Goal: Task Accomplishment & Management: Manage account settings

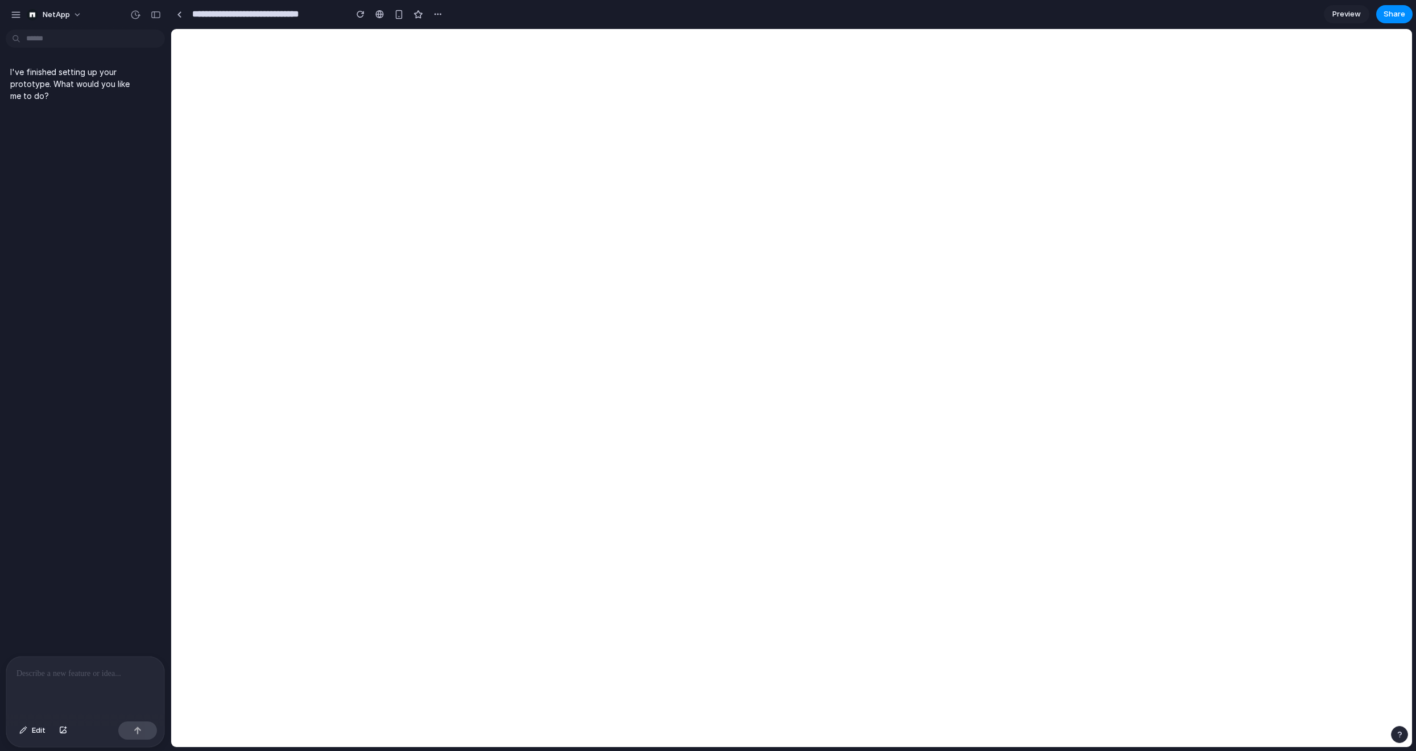
click at [86, 190] on div "I've finished setting up your prototype. What would you like me to do?" at bounding box center [82, 345] width 164 height 622
click at [119, 259] on div "I've finished setting up your prototype. What would you like me to do?" at bounding box center [82, 345] width 164 height 622
click at [89, 661] on div at bounding box center [85, 687] width 158 height 60
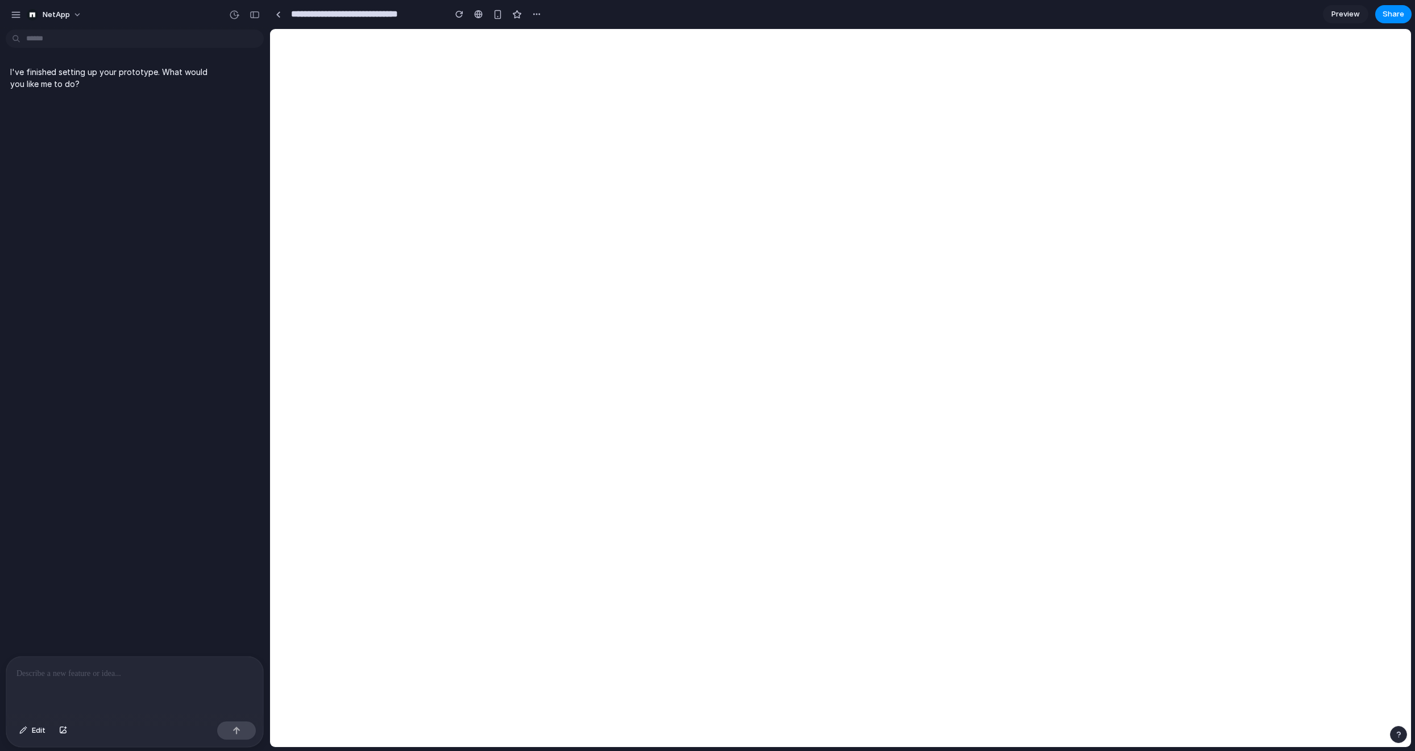
drag, startPoint x: 169, startPoint y: 65, endPoint x: 270, endPoint y: 72, distance: 100.3
click at [41, 736] on button "Edit" at bounding box center [33, 731] width 38 height 18
click at [39, 727] on span "Edit" at bounding box center [39, 730] width 14 height 11
click at [81, 681] on div at bounding box center [134, 687] width 257 height 60
click at [123, 680] on p at bounding box center [134, 674] width 237 height 14
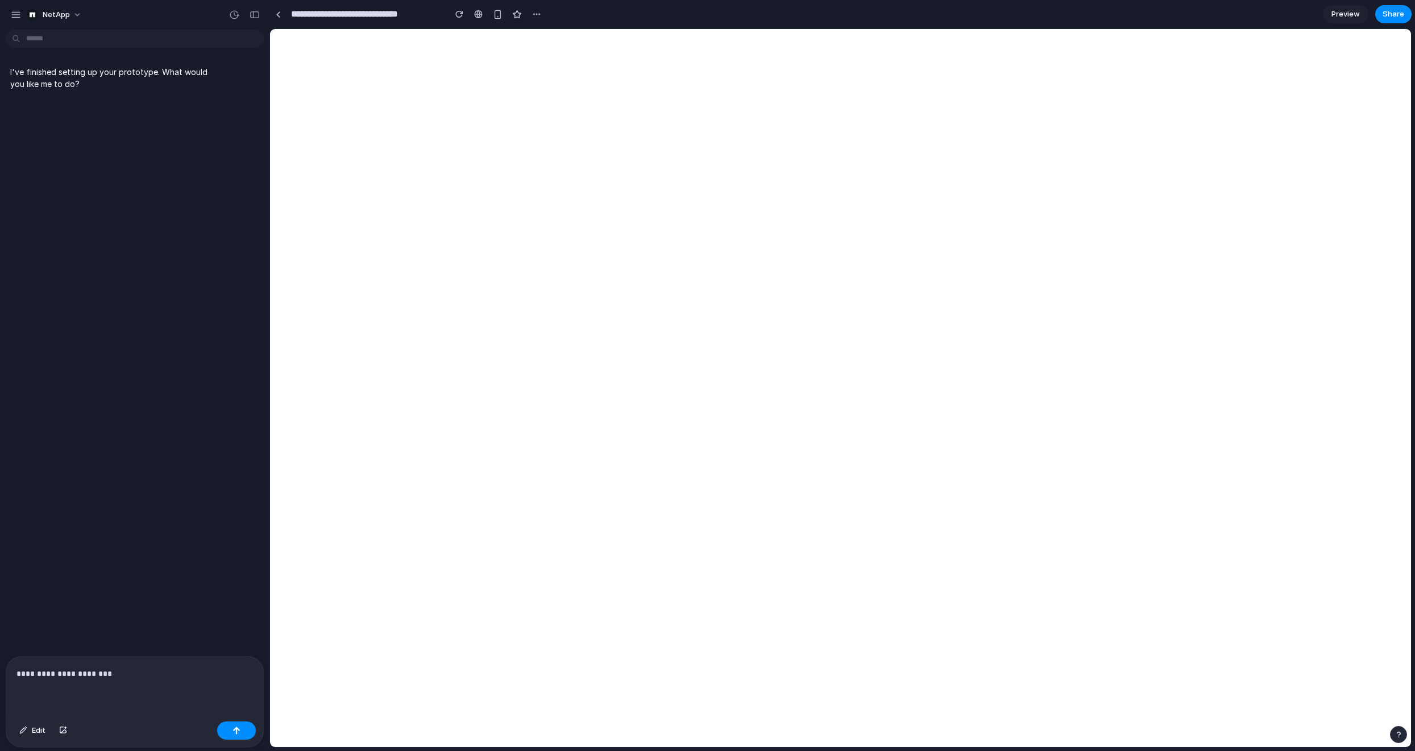
click at [54, 670] on p "**********" at bounding box center [134, 674] width 237 height 14
click at [112, 669] on p "**********" at bounding box center [134, 674] width 237 height 14
click at [117, 669] on p "**********" at bounding box center [134, 674] width 237 height 14
click at [539, 15] on div "button" at bounding box center [536, 14] width 9 height 9
click at [566, 14] on div "Duplicate Delete" at bounding box center [707, 375] width 1415 height 751
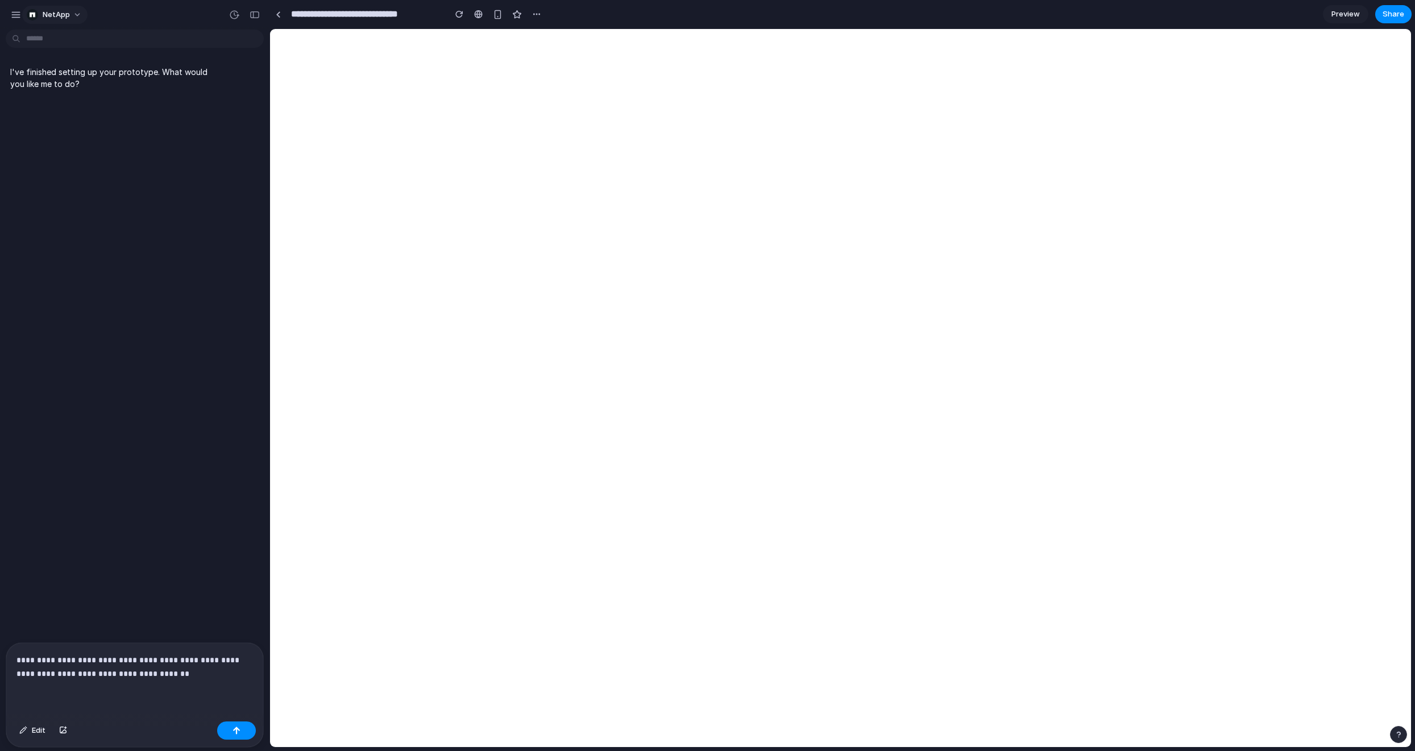
click at [74, 10] on button "NetApp" at bounding box center [54, 15] width 65 height 18
click at [149, 20] on div "Settings Invite members Change theme Sign out" at bounding box center [707, 375] width 1415 height 751
click at [191, 680] on p "**********" at bounding box center [134, 666] width 237 height 27
click at [115, 672] on p "**********" at bounding box center [134, 666] width 237 height 27
click at [202, 683] on div "**********" at bounding box center [134, 680] width 257 height 74
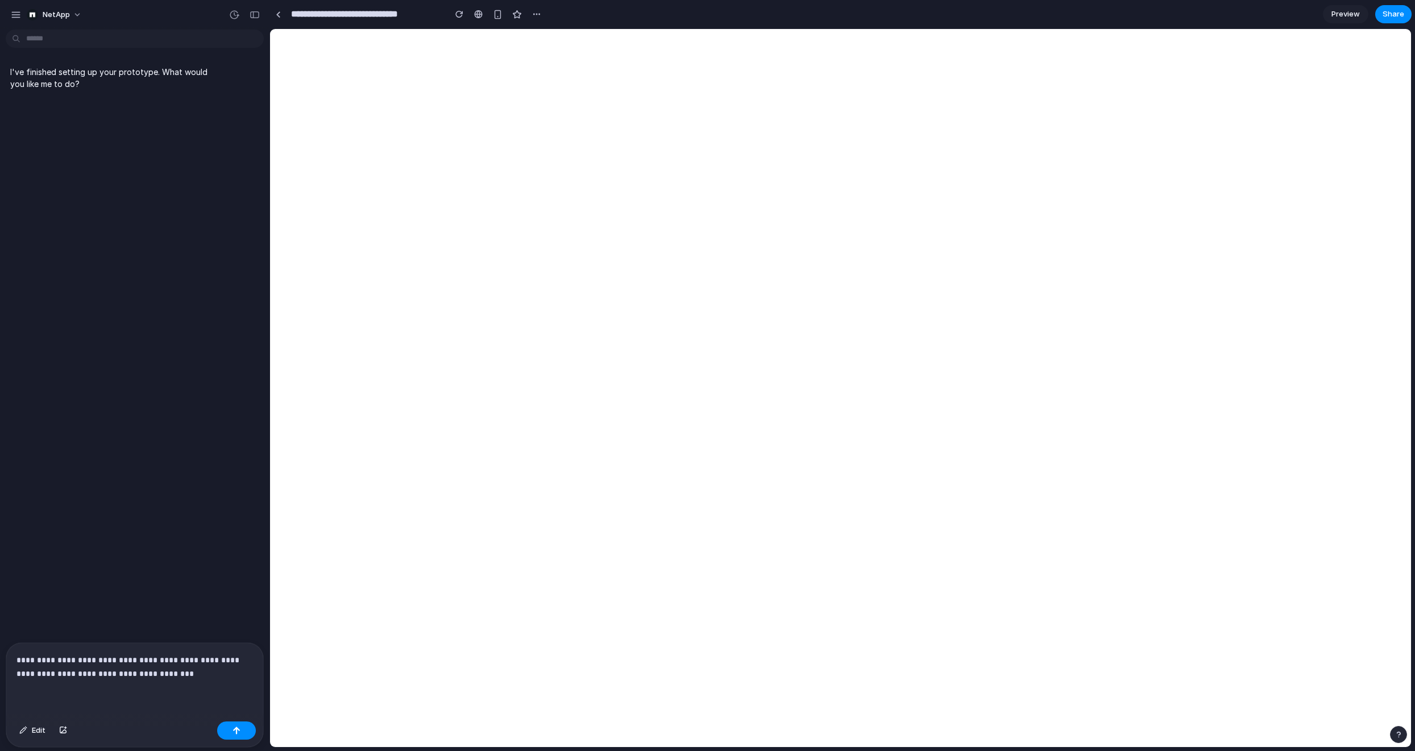
click at [184, 672] on p "**********" at bounding box center [134, 666] width 237 height 27
click at [34, 736] on button "Edit" at bounding box center [33, 731] width 38 height 18
click at [424, 202] on div at bounding box center [841, 389] width 1141 height 718
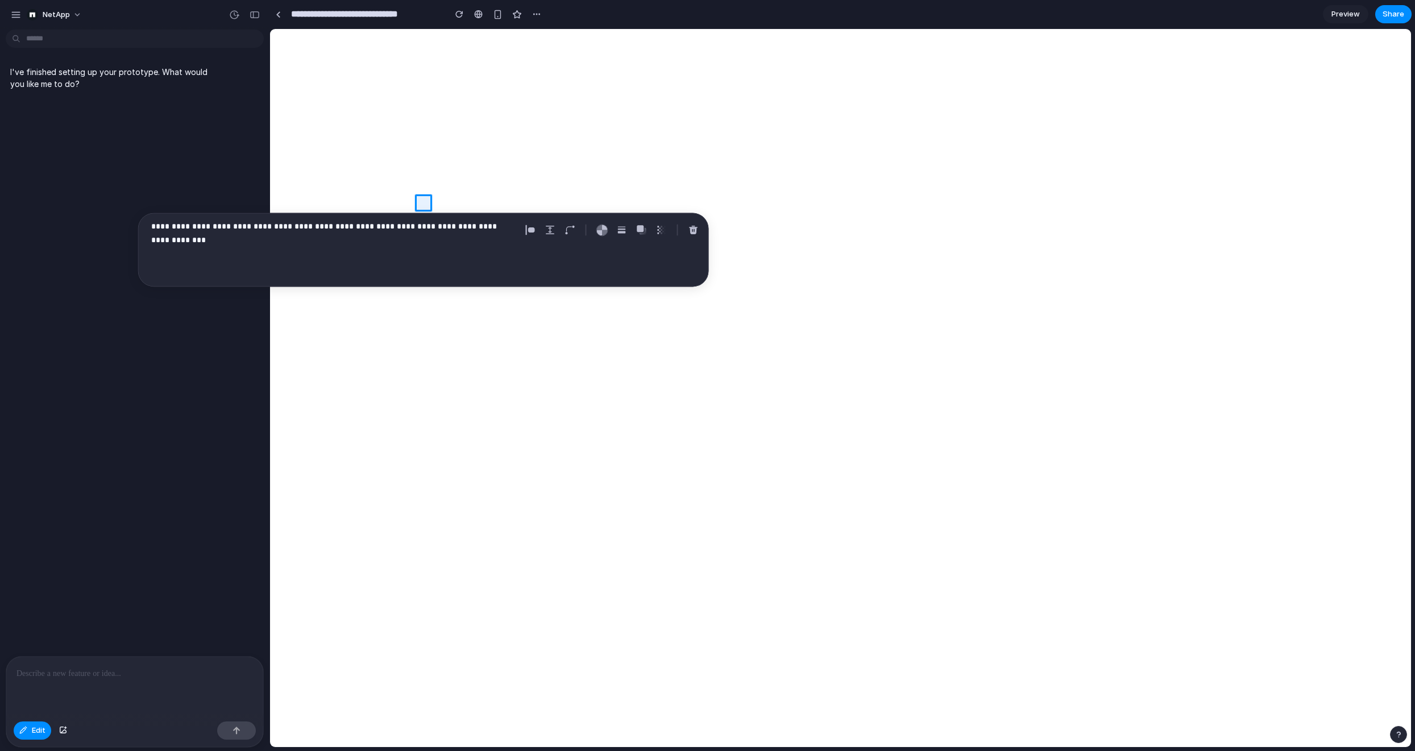
click at [425, 228] on p "**********" at bounding box center [334, 227] width 366 height 14
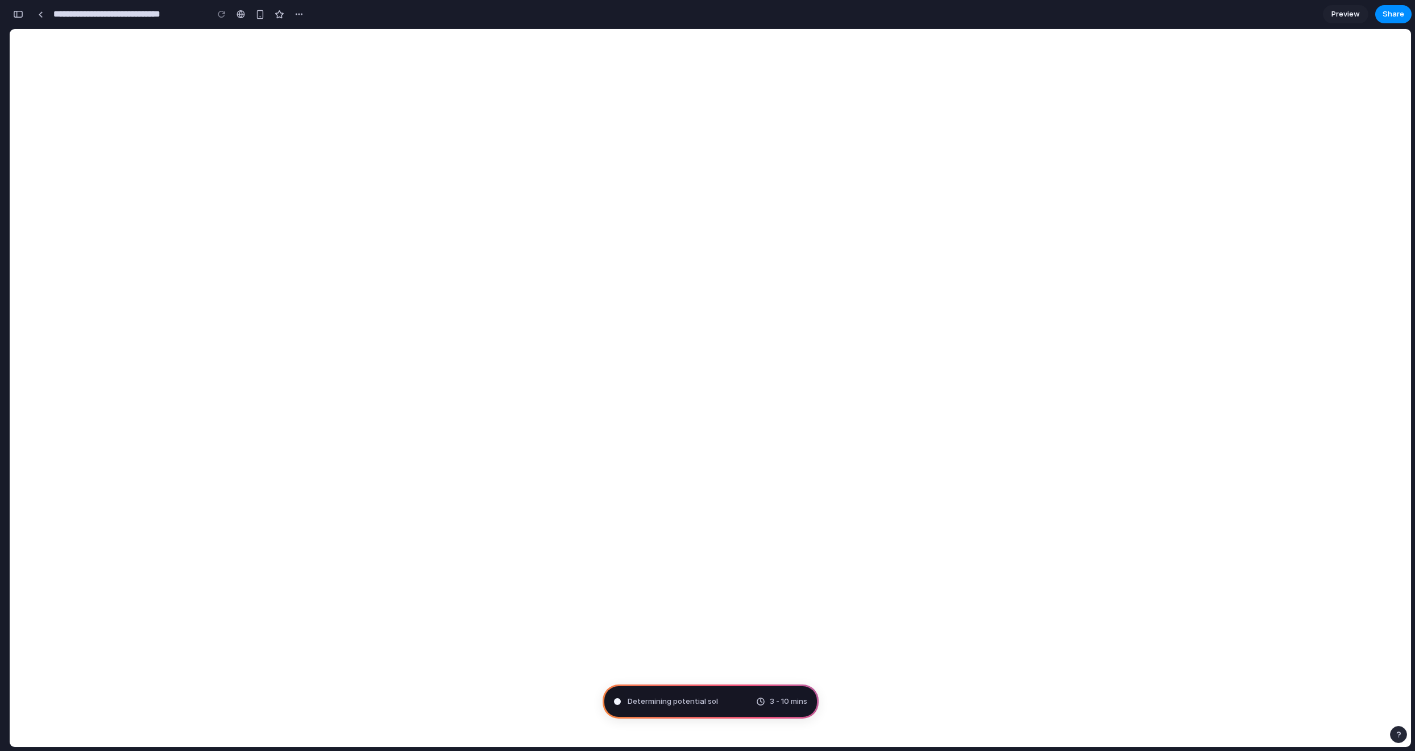
type input "**********"
click at [22, 15] on div "button" at bounding box center [18, 14] width 10 height 8
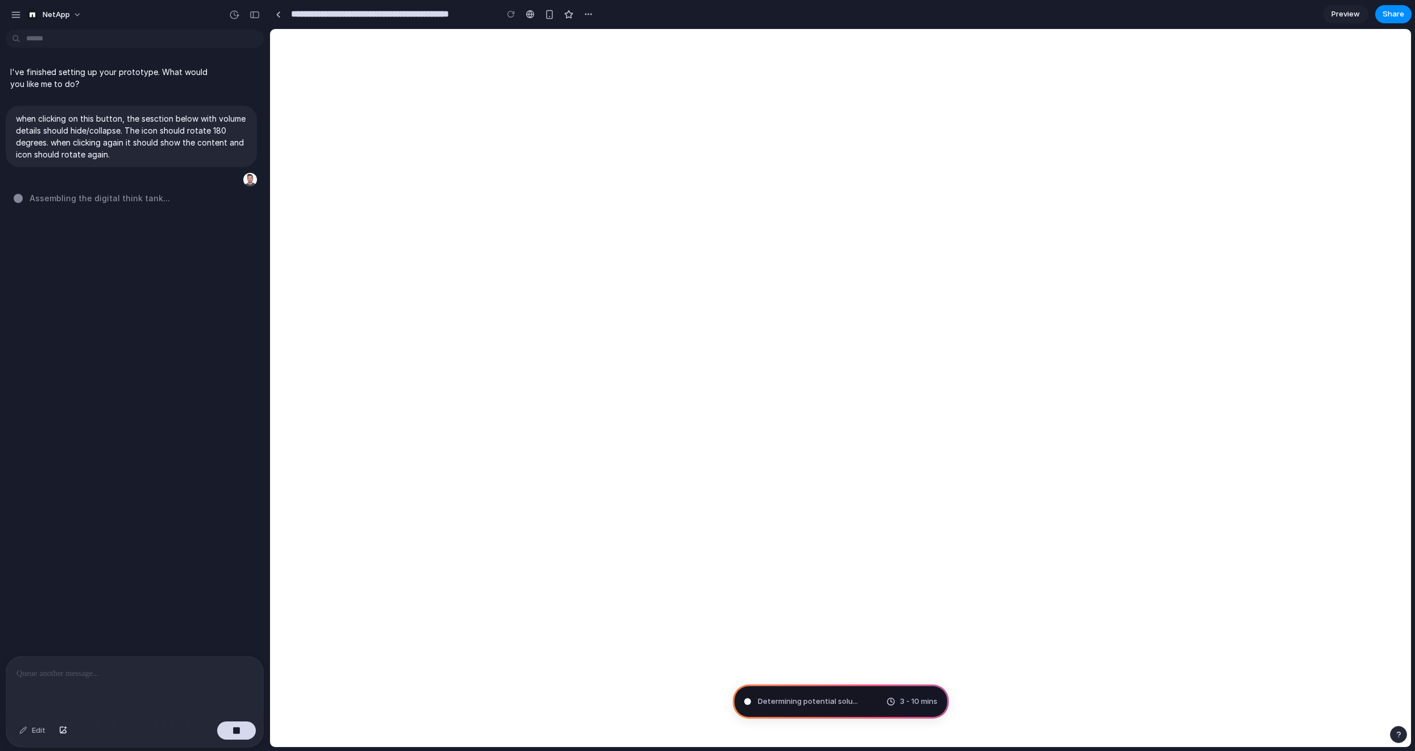
click at [910, 702] on span "3 - 10 mins" at bounding box center [919, 701] width 38 height 11
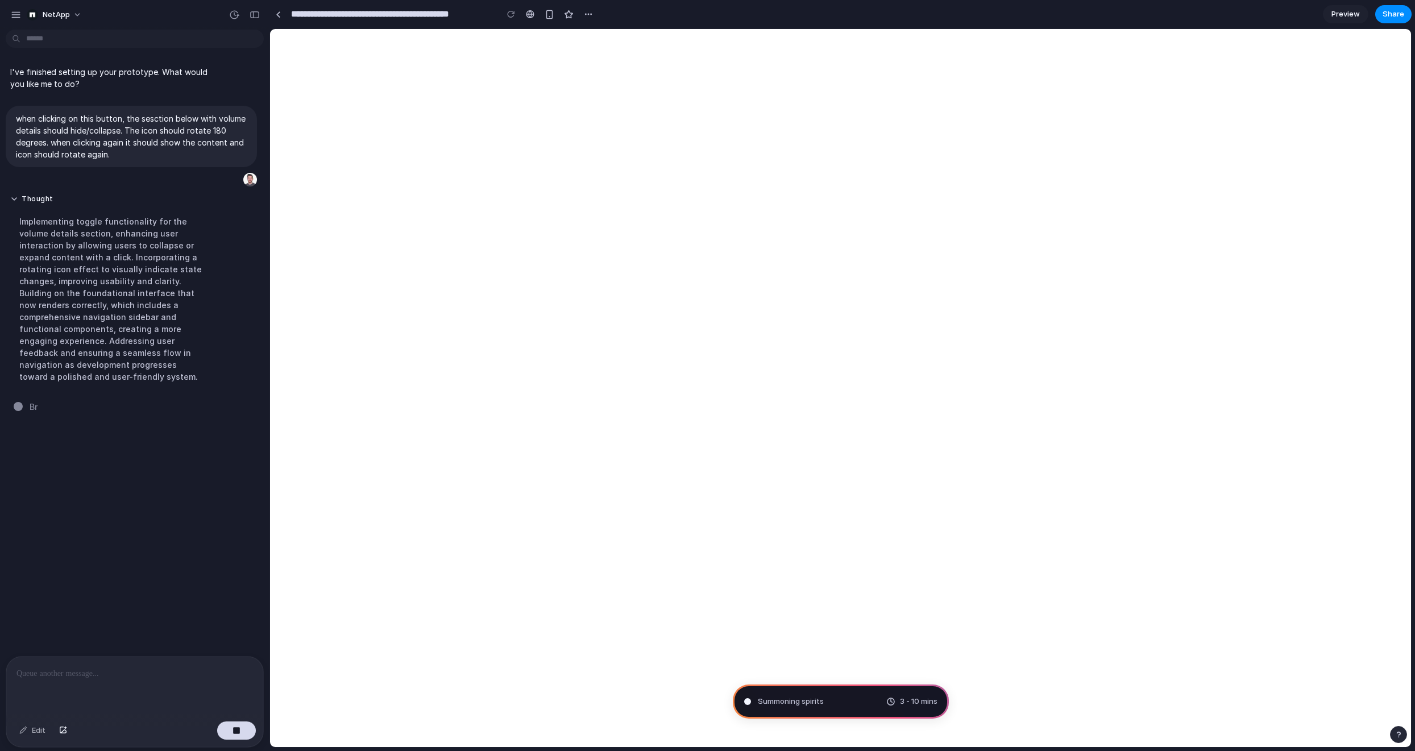
click at [110, 674] on p at bounding box center [134, 674] width 237 height 14
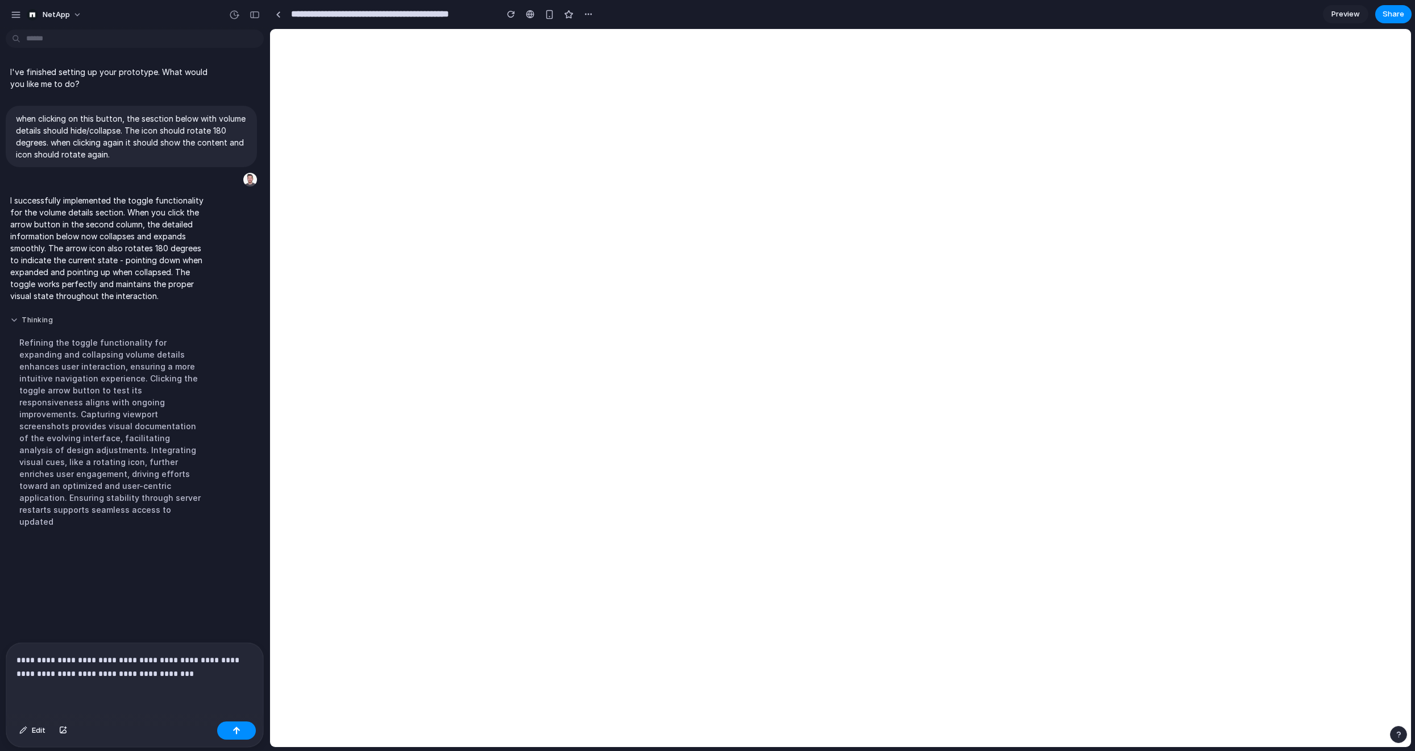
click at [38, 324] on button "Thinking" at bounding box center [110, 321] width 201 height 10
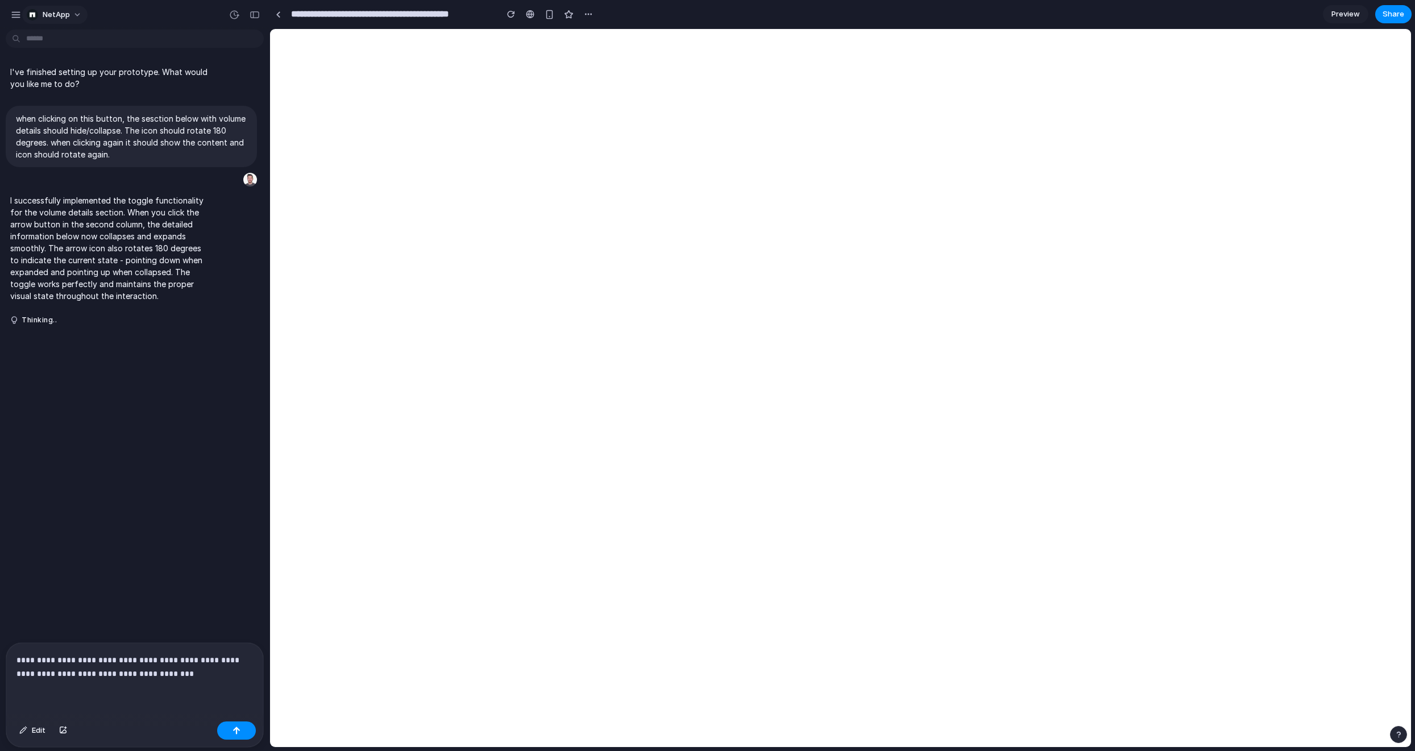
click at [77, 12] on button "NetApp" at bounding box center [54, 15] width 65 height 18
click at [20, 13] on div "Settings Invite members Change theme Sign out" at bounding box center [707, 375] width 1415 height 751
click at [15, 14] on div "button" at bounding box center [16, 15] width 10 height 10
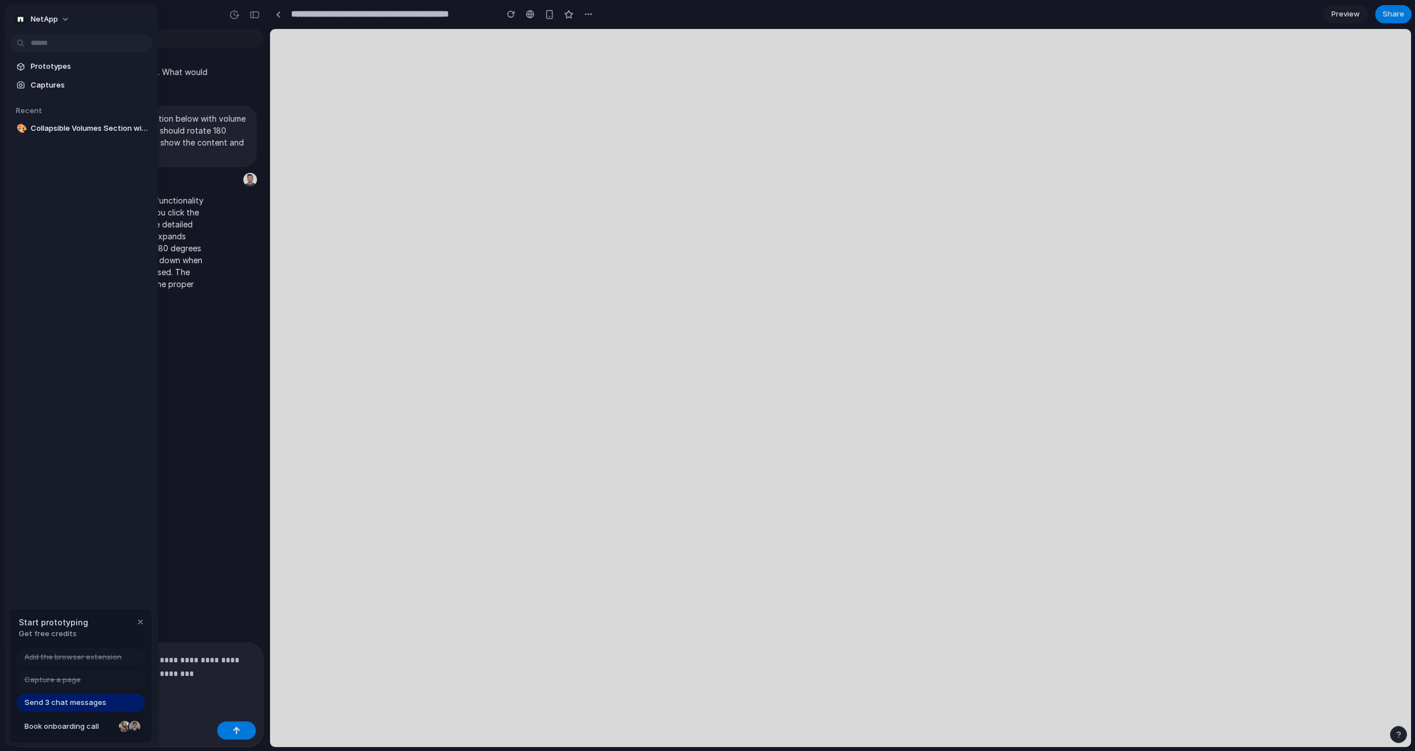
click at [59, 639] on div "Start prototyping Get free credits" at bounding box center [81, 628] width 142 height 37
click at [91, 730] on span "Book onboarding call" at bounding box center [69, 726] width 90 height 11
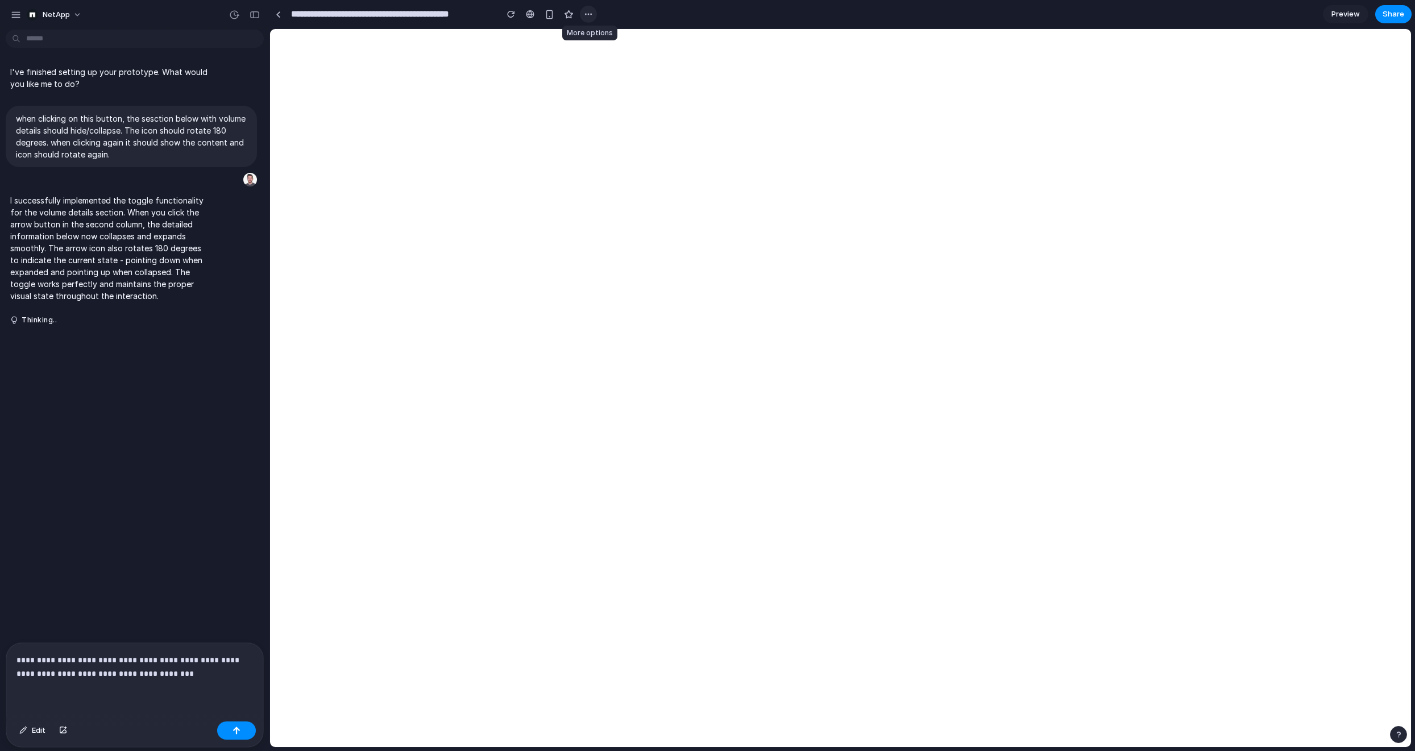
click at [581, 15] on button "button" at bounding box center [588, 14] width 17 height 17
click at [1351, 13] on div "Duplicate Delete" at bounding box center [707, 375] width 1415 height 751
click at [1347, 14] on span "Preview" at bounding box center [1346, 14] width 28 height 11
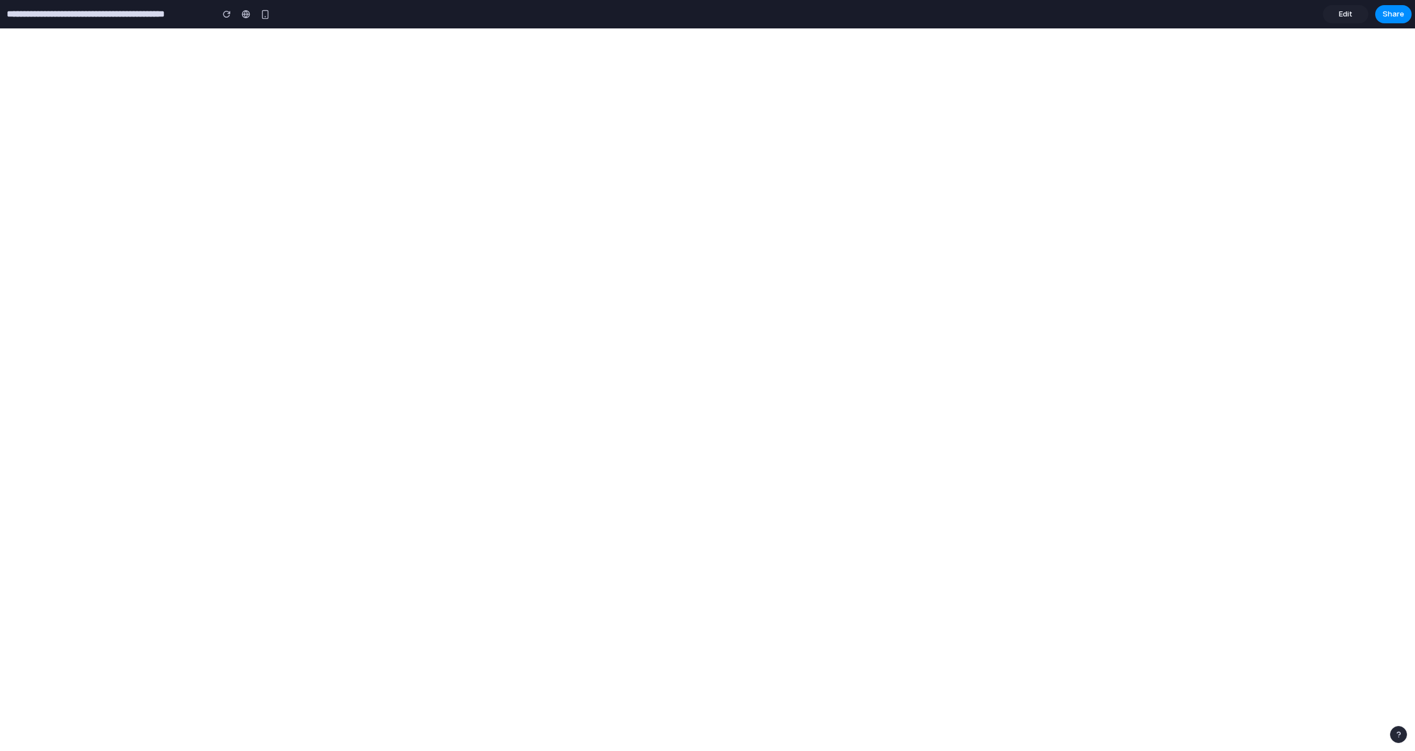
click at [1360, 15] on link "Edit" at bounding box center [1345, 14] width 45 height 18
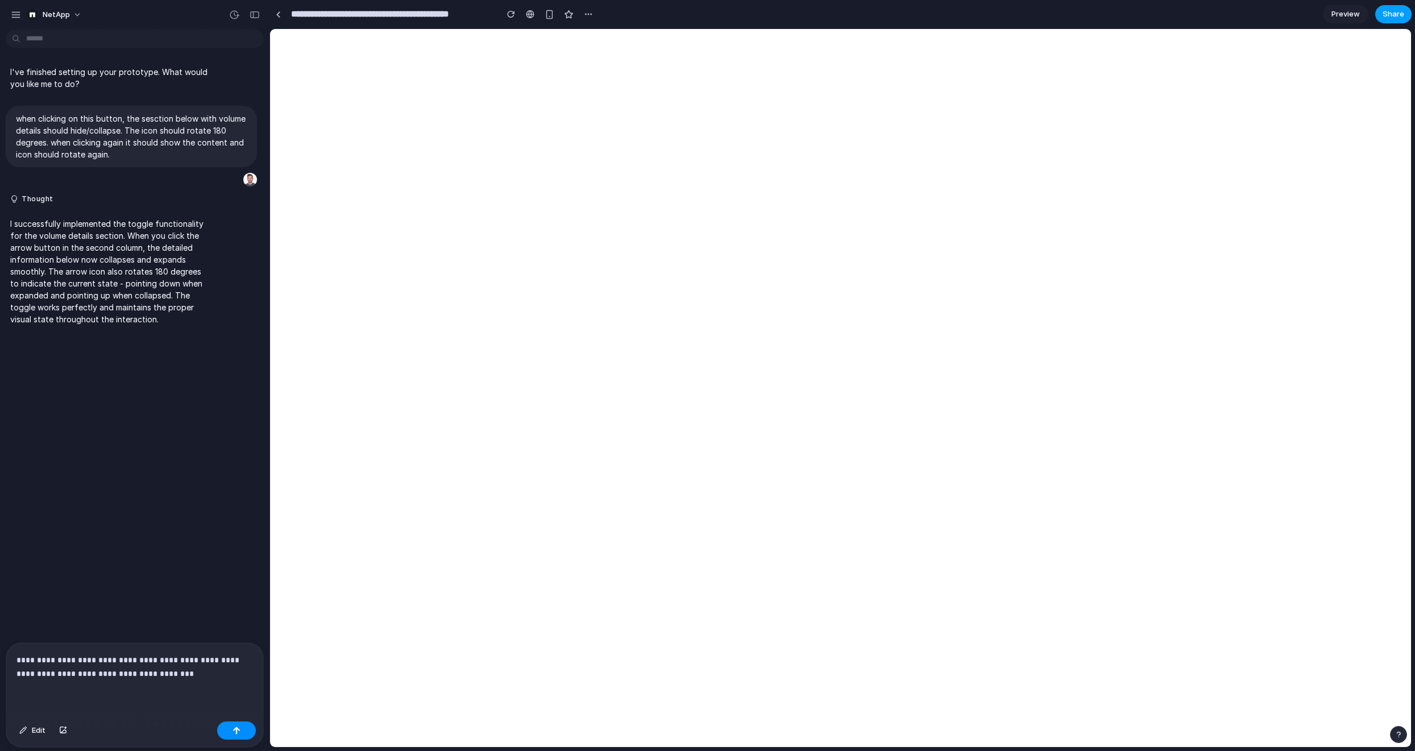
click at [1388, 15] on span "Share" at bounding box center [1394, 14] width 22 height 11
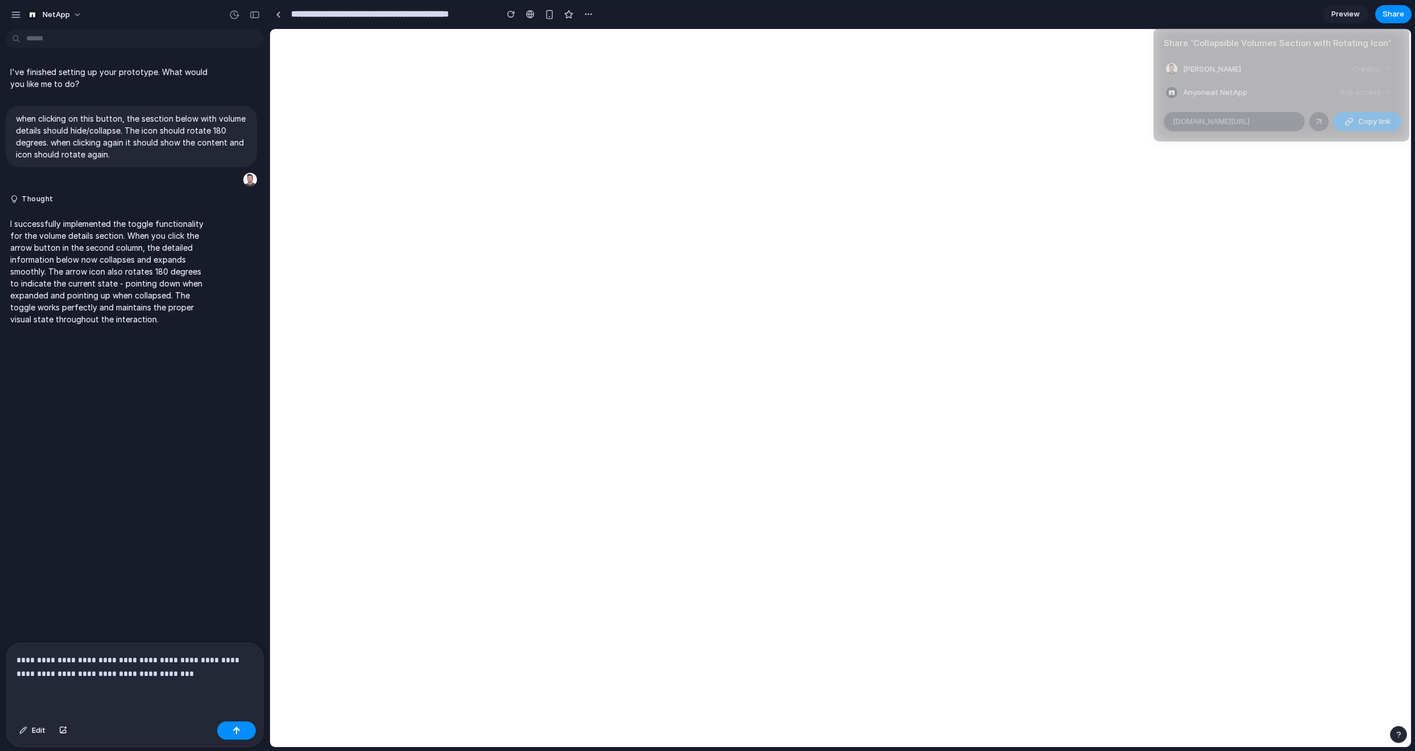
click at [1369, 96] on div "Full access" at bounding box center [1367, 93] width 60 height 16
click at [1368, 94] on div "Full access" at bounding box center [1367, 93] width 60 height 16
click at [1232, 102] on article "Share ' Collapsible Volumes Section with Rotating Icon ' Mike Ivanchyshyn Creat…" at bounding box center [1282, 85] width 256 height 114
click at [1230, 93] on span "Anyone at NetApp" at bounding box center [1215, 92] width 64 height 11
click at [1368, 70] on div "Creator" at bounding box center [1372, 69] width 49 height 16
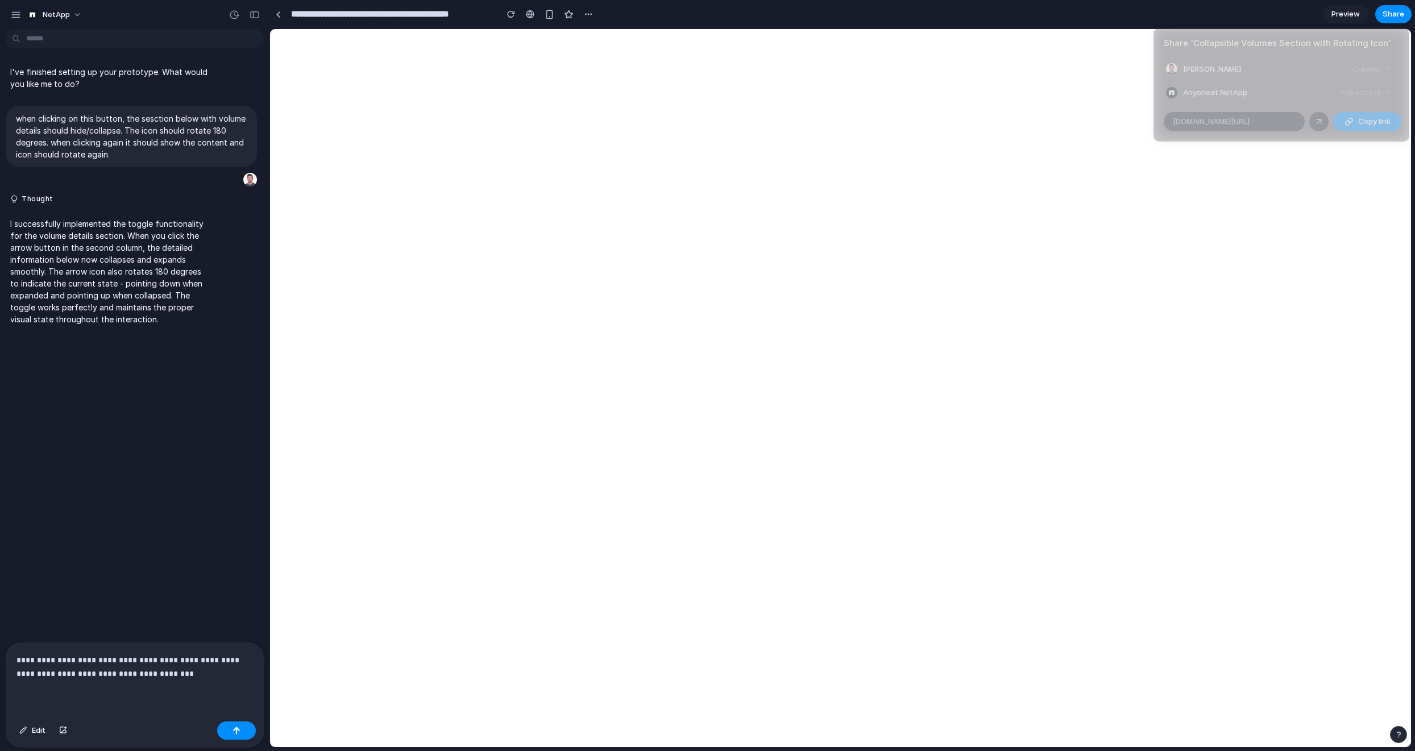
click at [1377, 93] on div "Full access" at bounding box center [1367, 93] width 60 height 16
click at [1361, 120] on span "Copy link" at bounding box center [1375, 121] width 32 height 11
click at [207, 263] on div "Share ' Collapsible Volumes Section with Rotating Icon ' Mike Ivanchyshyn Creat…" at bounding box center [707, 375] width 1415 height 751
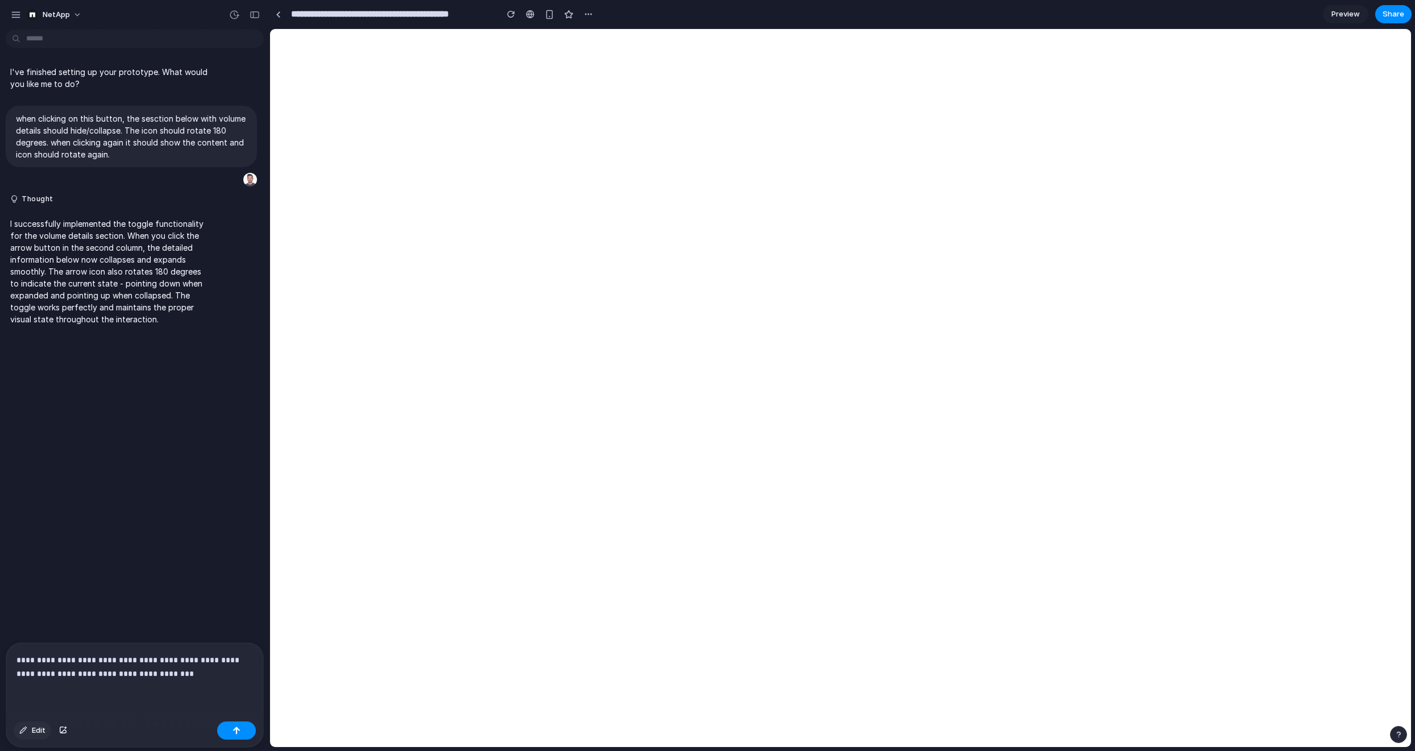
click at [36, 730] on span "Edit" at bounding box center [39, 730] width 14 height 11
click at [425, 205] on div at bounding box center [841, 389] width 1141 height 718
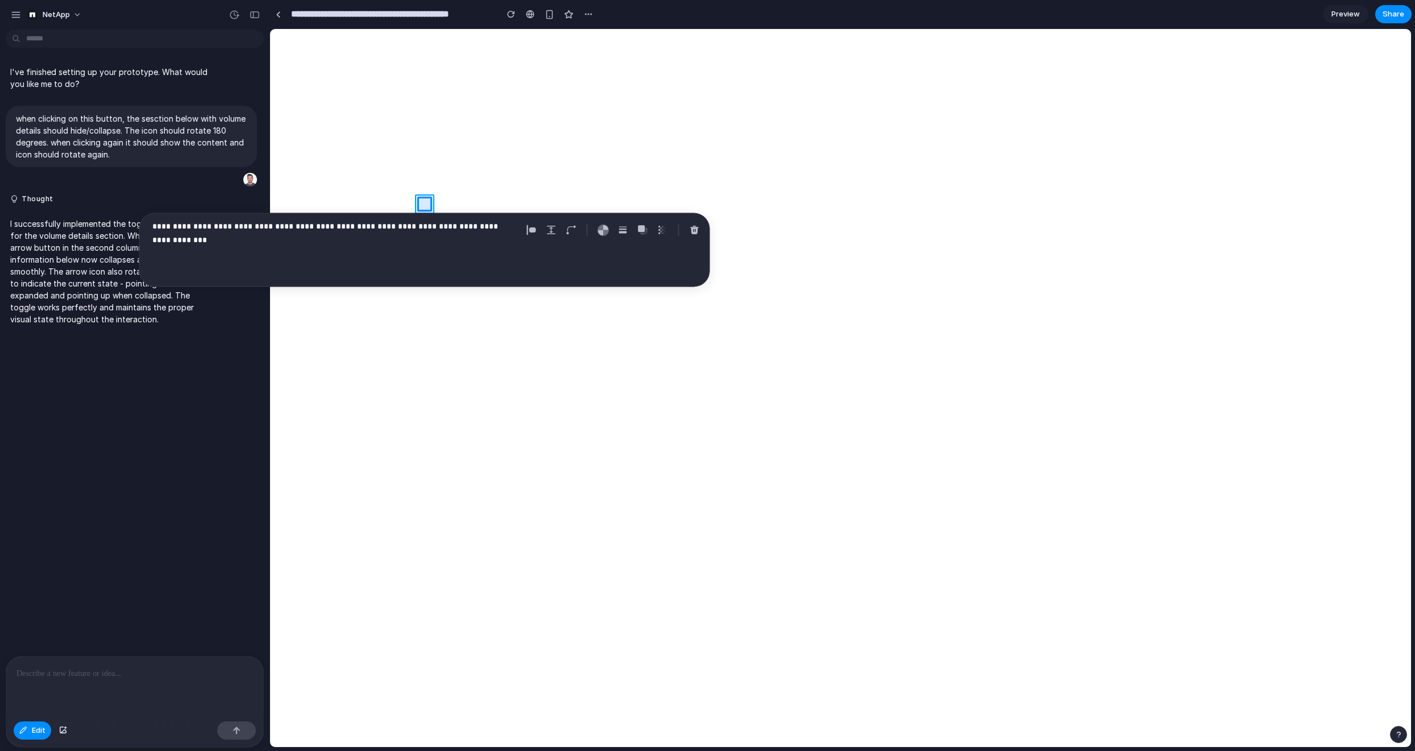
click at [419, 200] on div at bounding box center [841, 389] width 1141 height 718
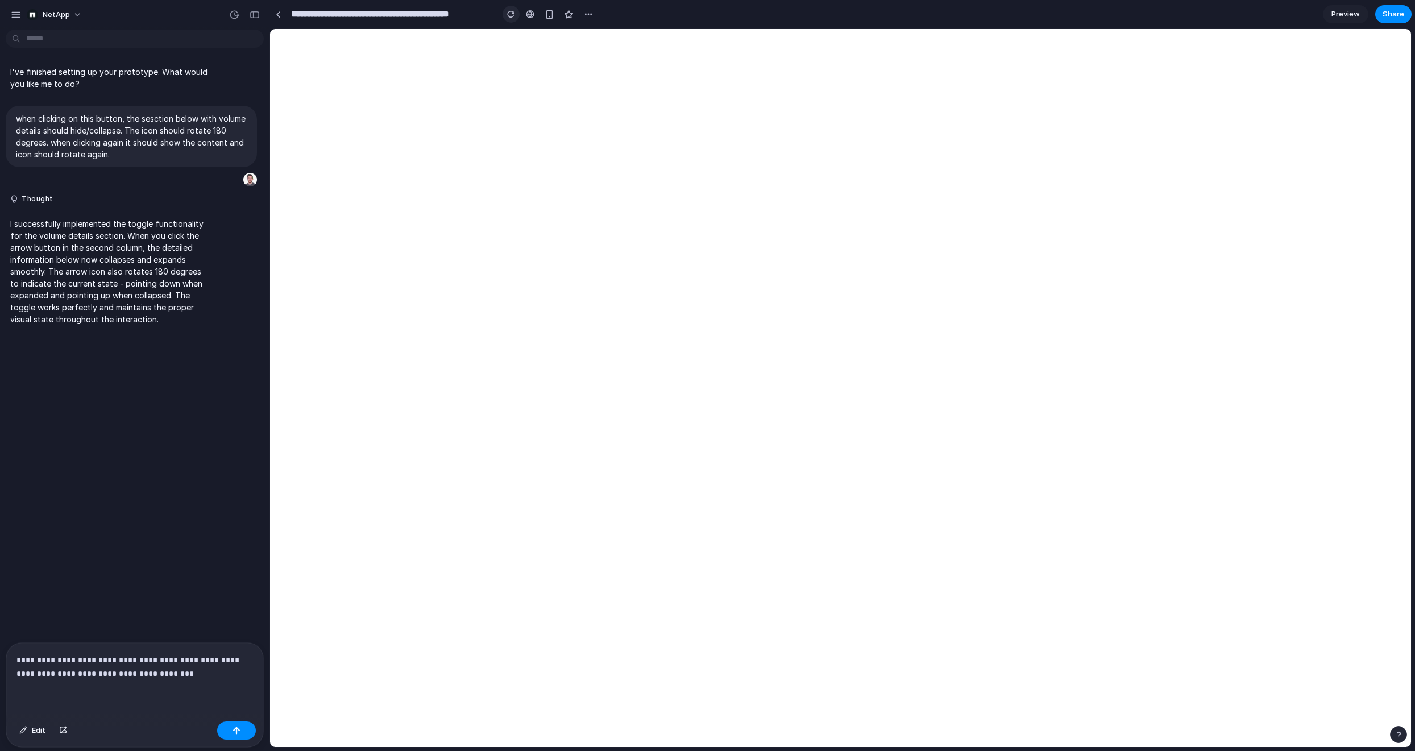
click at [515, 16] on div "button" at bounding box center [511, 14] width 8 height 8
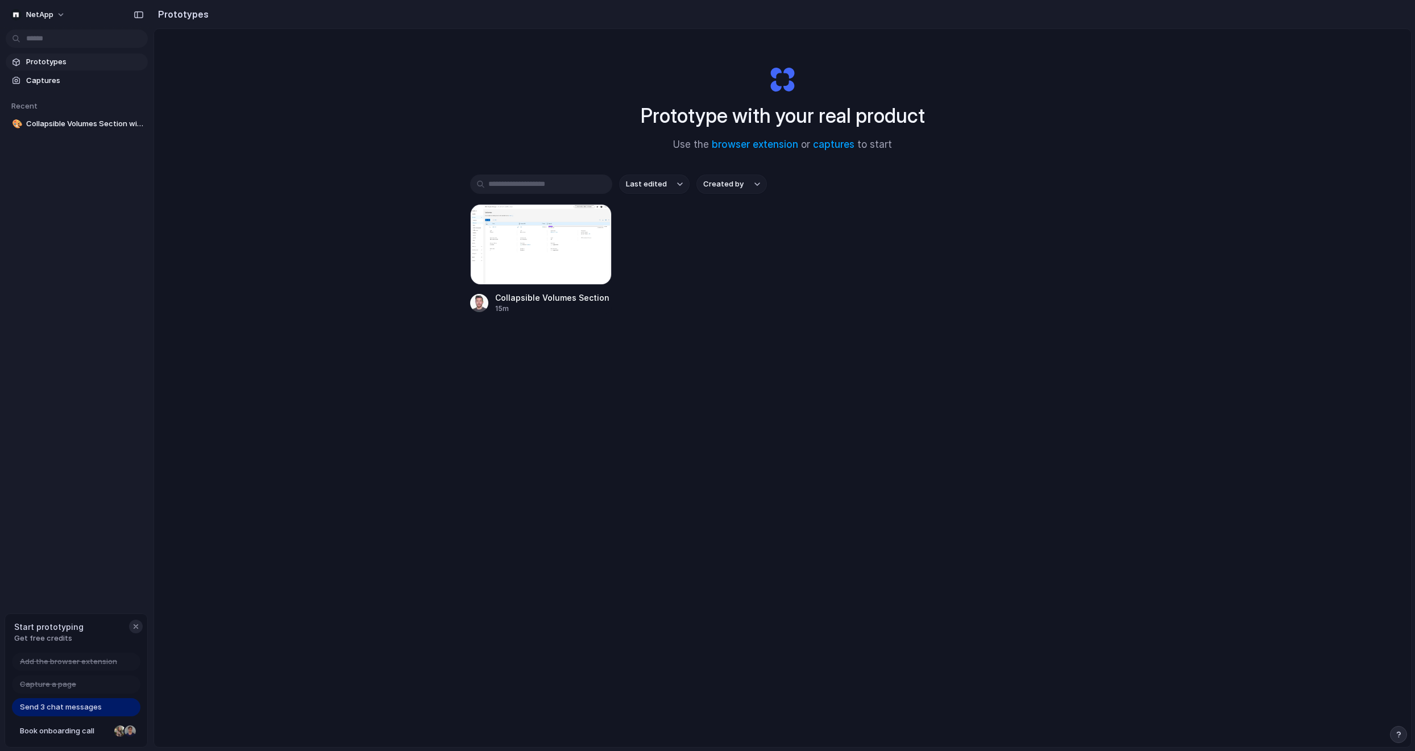
click at [136, 624] on div "button" at bounding box center [135, 626] width 9 height 9
click at [60, 14] on button "NetApp" at bounding box center [38, 15] width 65 height 18
click at [62, 40] on li "Settings" at bounding box center [55, 40] width 94 height 18
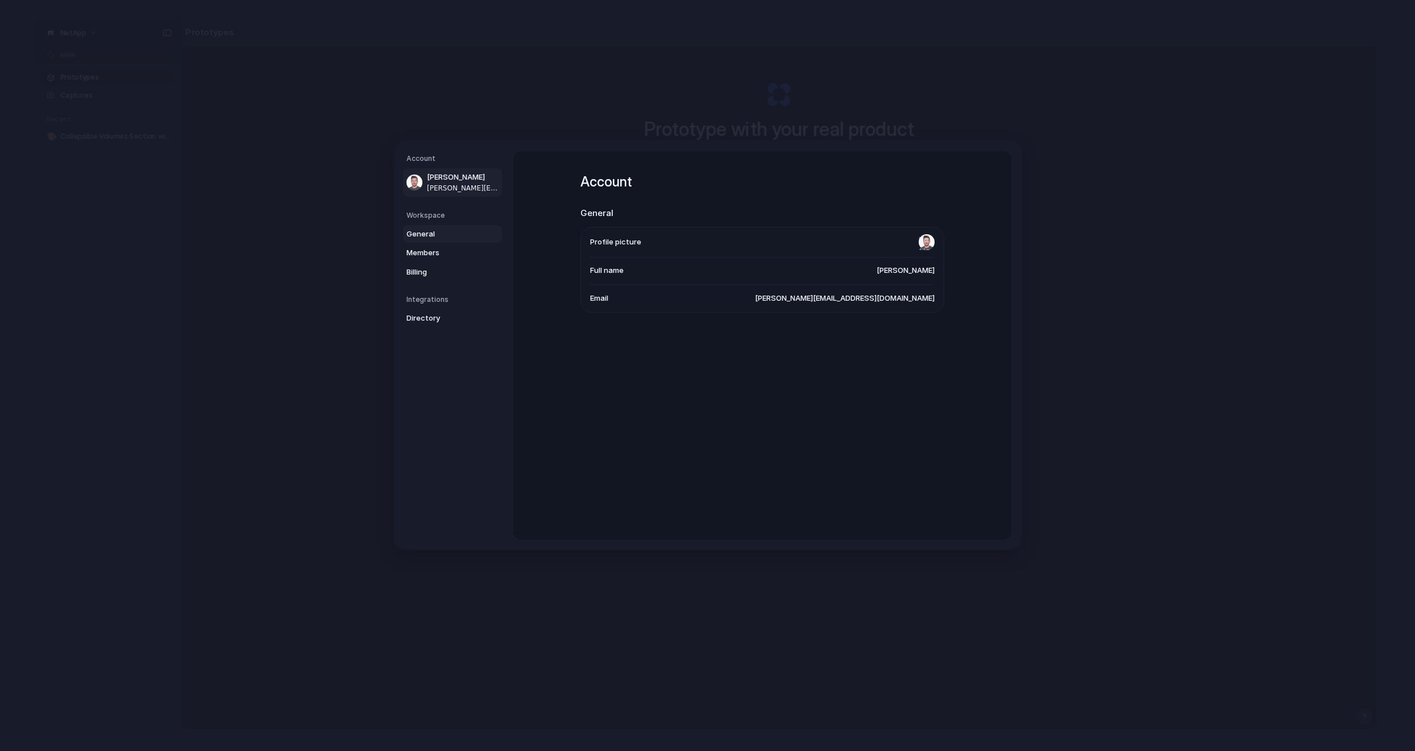
click at [445, 232] on span "General" at bounding box center [443, 234] width 73 height 11
click at [449, 254] on span "Members" at bounding box center [443, 252] width 73 height 11
click at [440, 267] on span "Billing" at bounding box center [443, 272] width 73 height 11
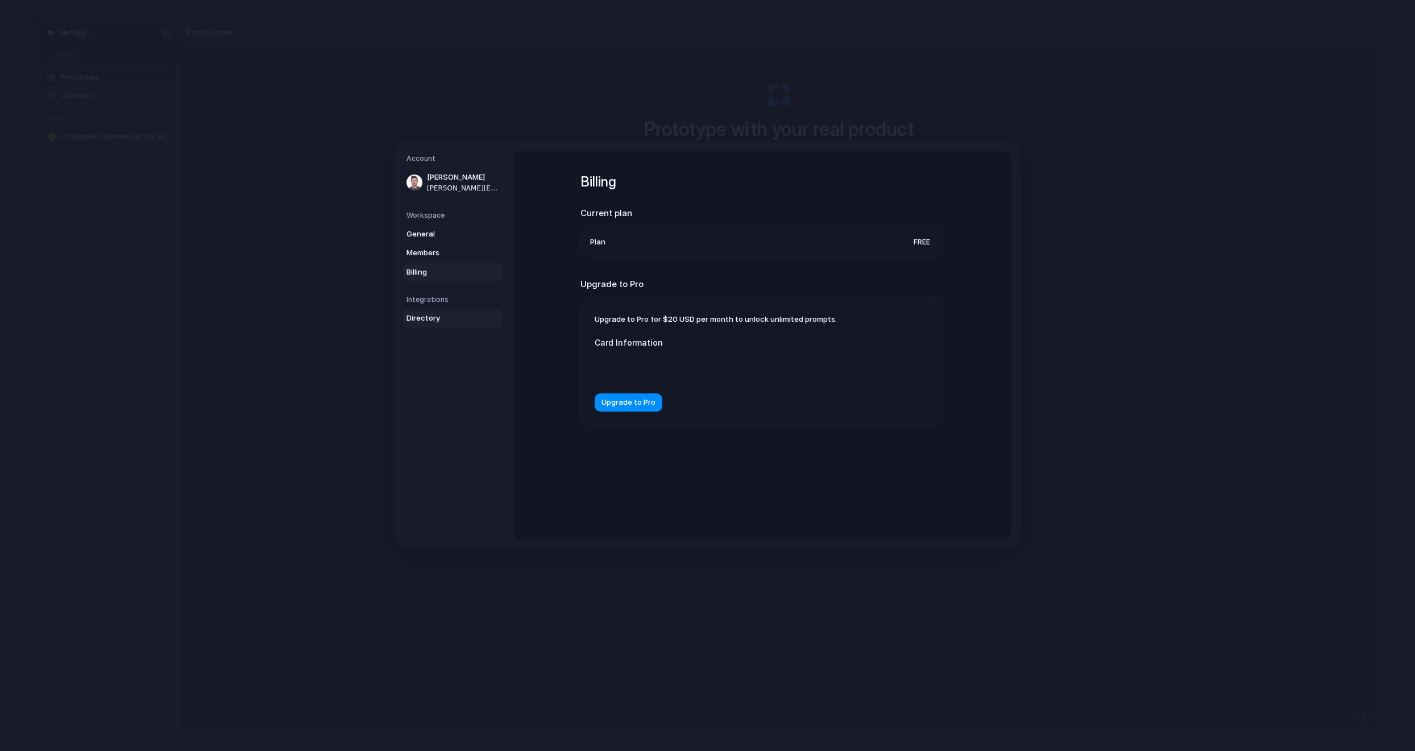
click at [448, 317] on span "Directory" at bounding box center [443, 318] width 73 height 11
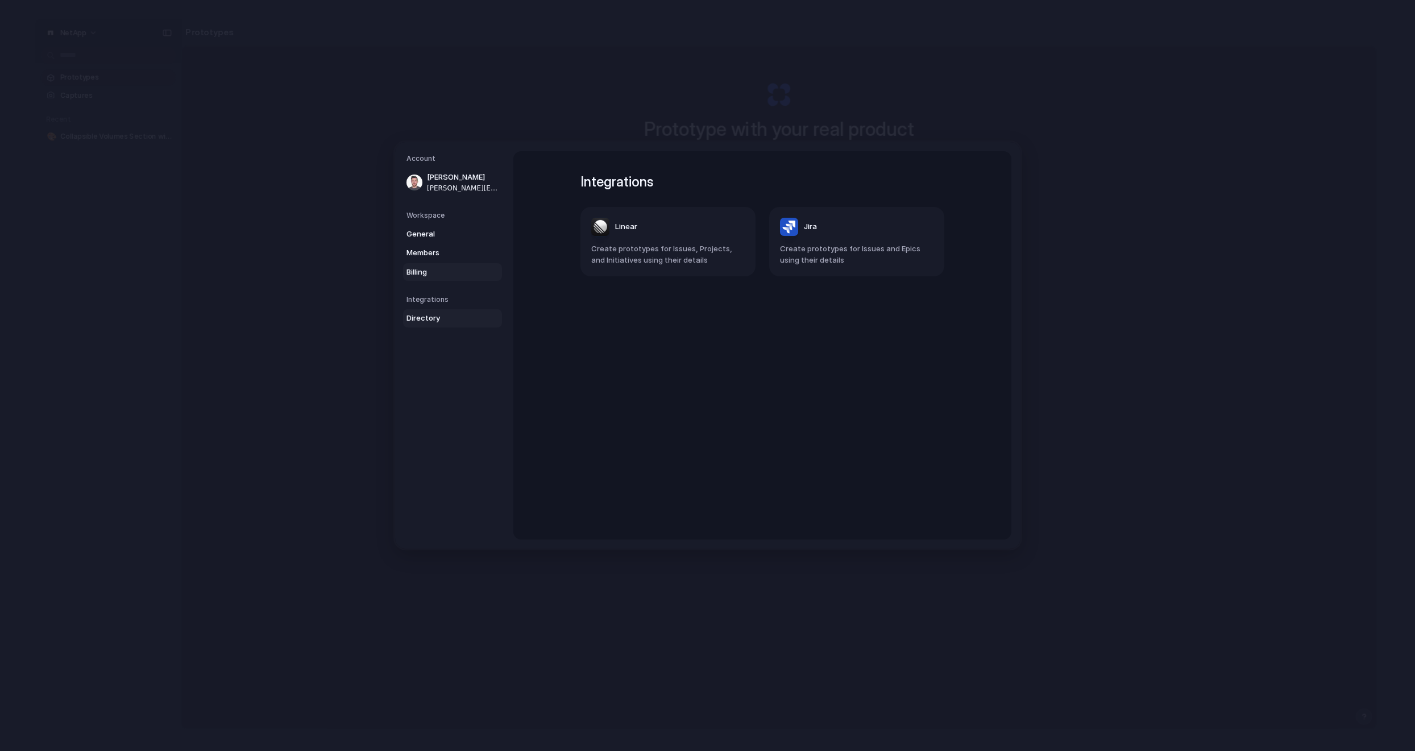
click at [458, 275] on span "Billing" at bounding box center [443, 272] width 73 height 11
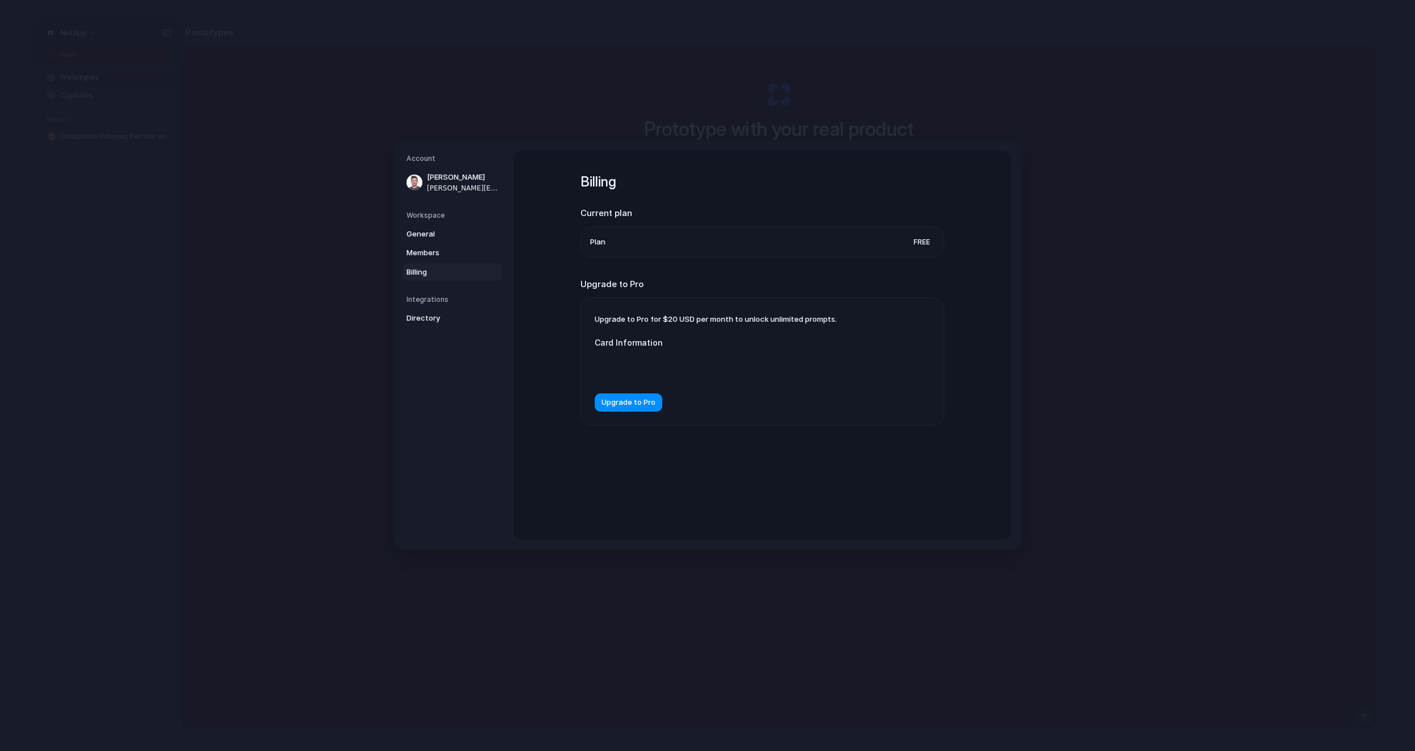
click at [462, 210] on h5 "Workspace" at bounding box center [455, 215] width 96 height 10
click at [447, 226] on link "General" at bounding box center [452, 234] width 99 height 18
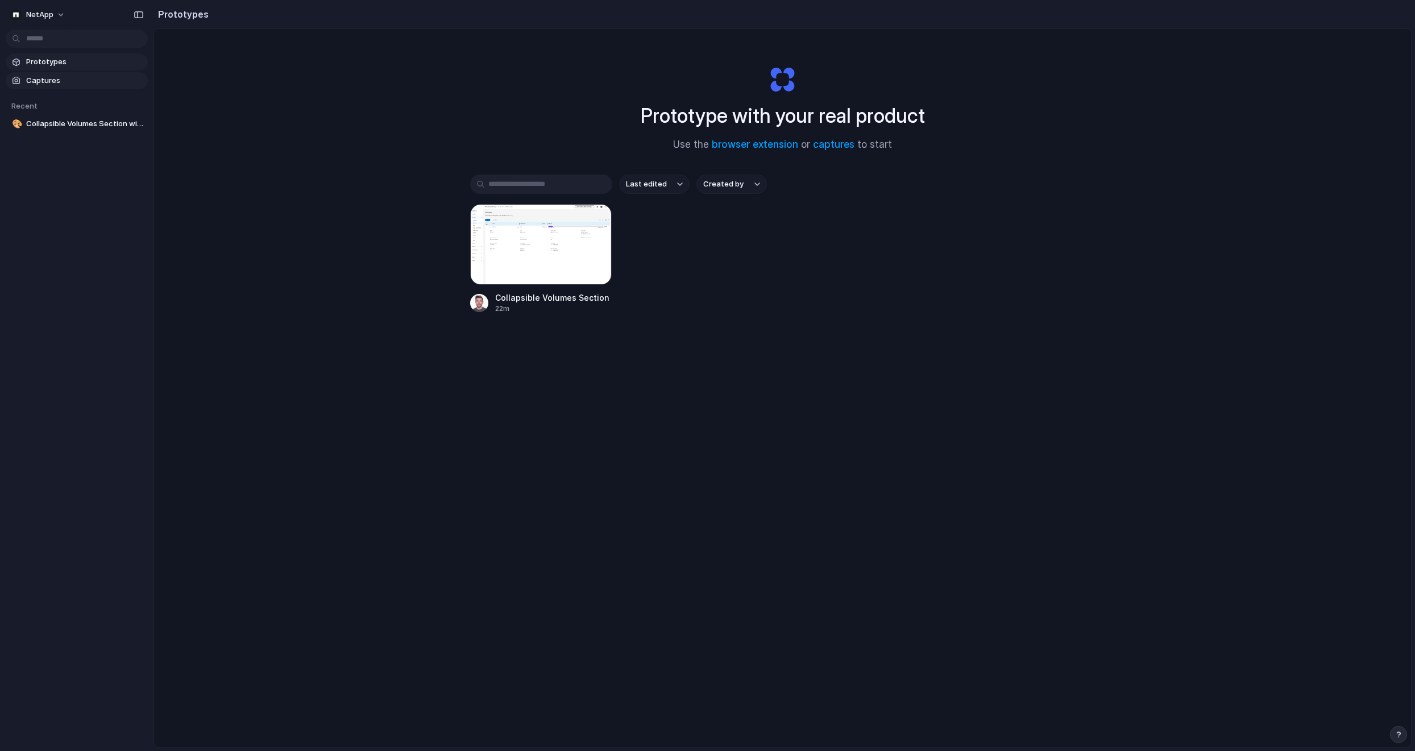
click at [132, 78] on span "Captures" at bounding box center [84, 80] width 117 height 11
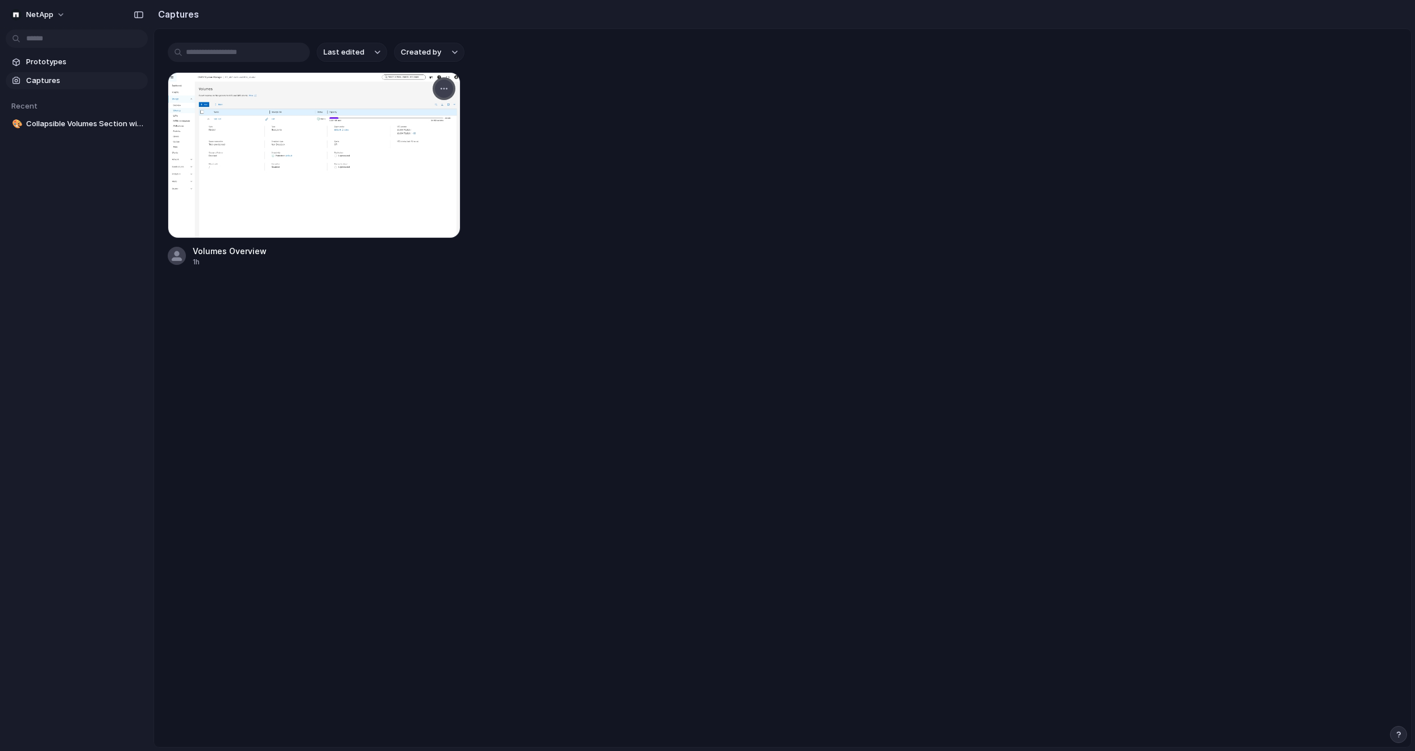
click at [444, 93] on div "button" at bounding box center [444, 88] width 9 height 9
